Goal: Information Seeking & Learning: Learn about a topic

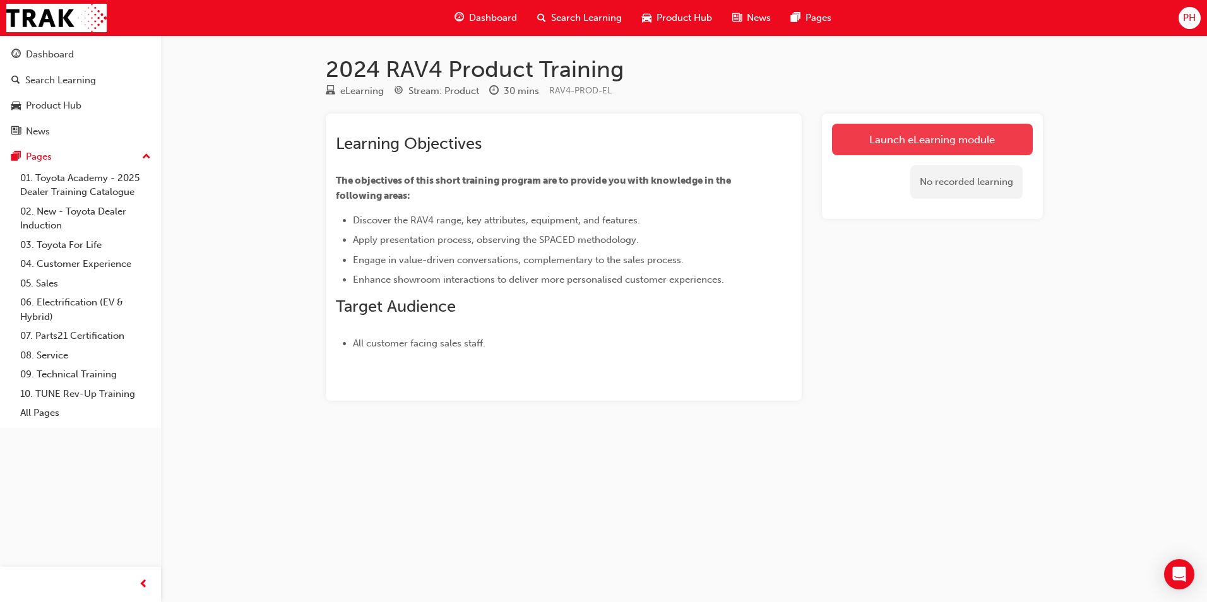
click at [964, 146] on link "Launch eLearning module" at bounding box center [932, 140] width 201 height 32
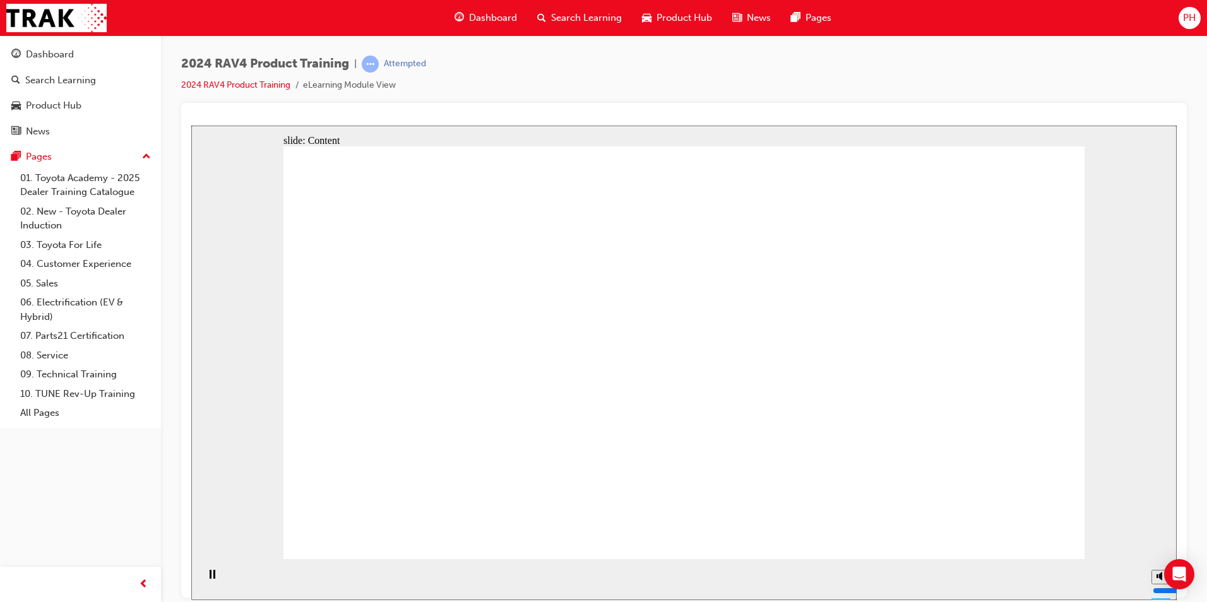
drag, startPoint x: 835, startPoint y: 225, endPoint x: 919, endPoint y: 243, distance: 86.6
